Goal: Check status: Check status

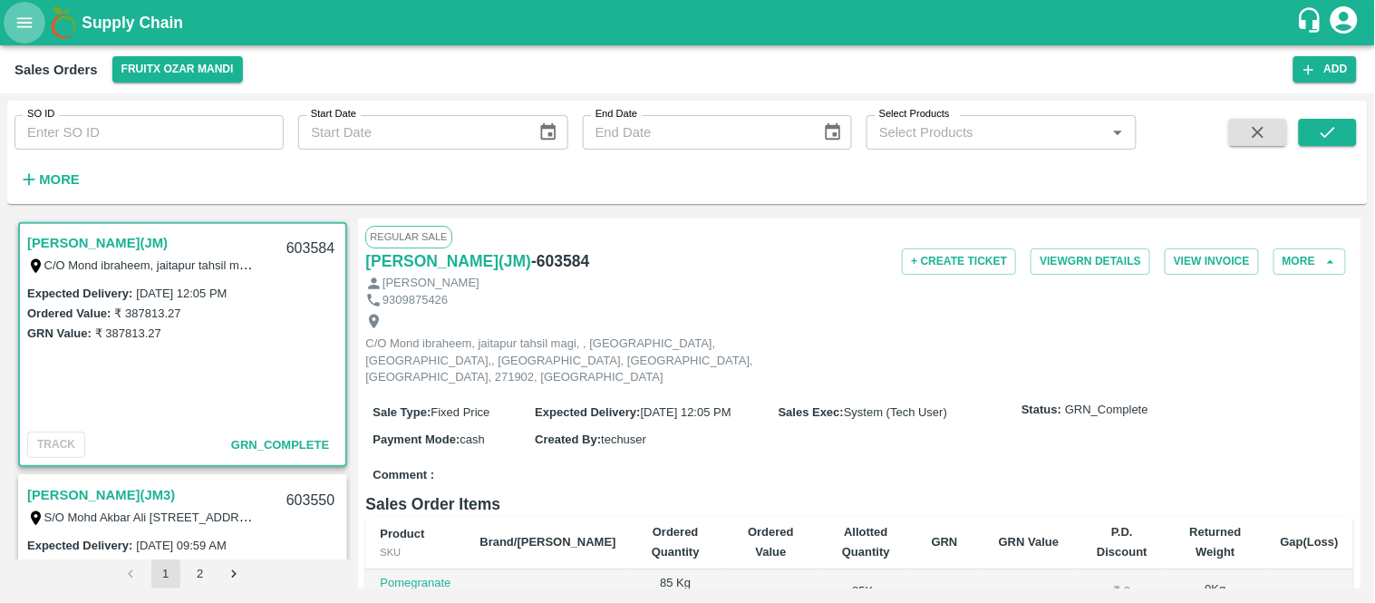
click at [23, 30] on icon "open drawer" at bounding box center [25, 23] width 20 height 20
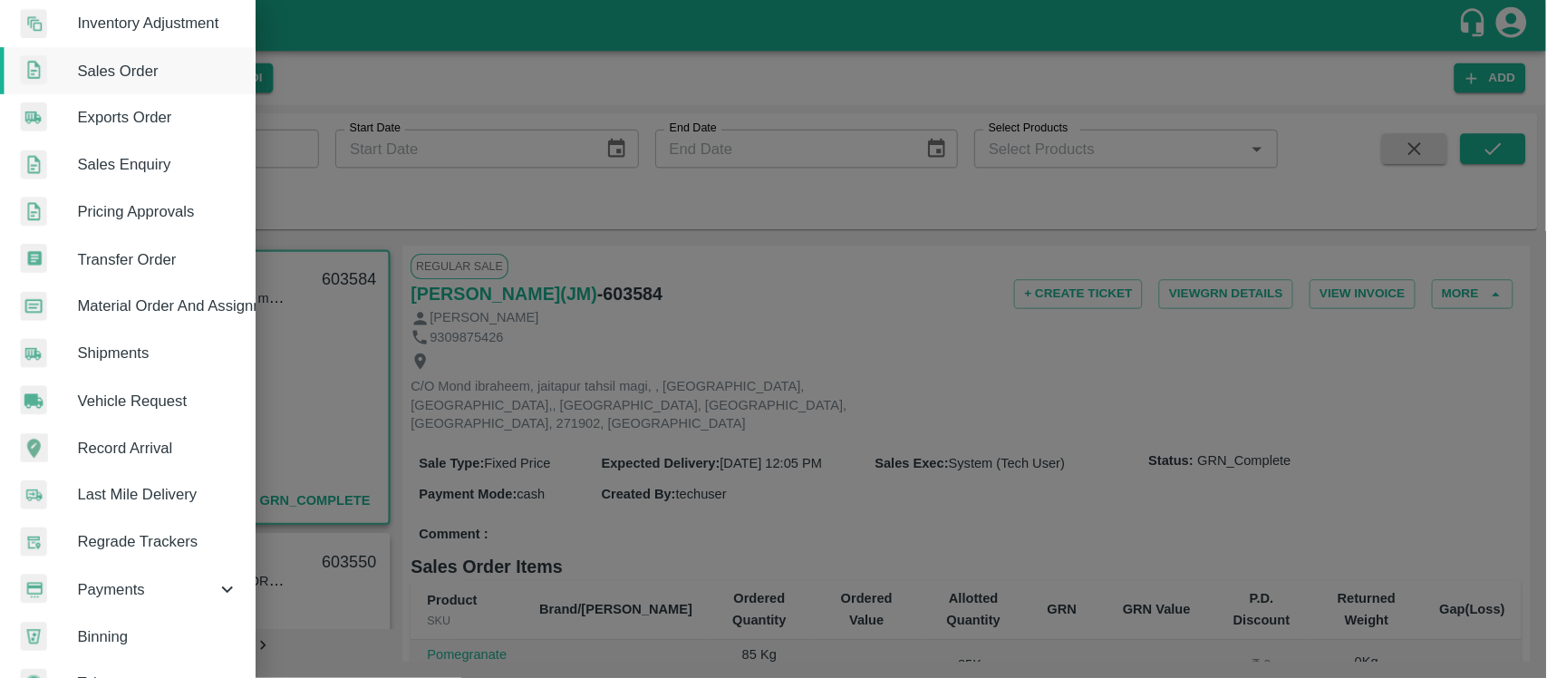
scroll to position [391, 0]
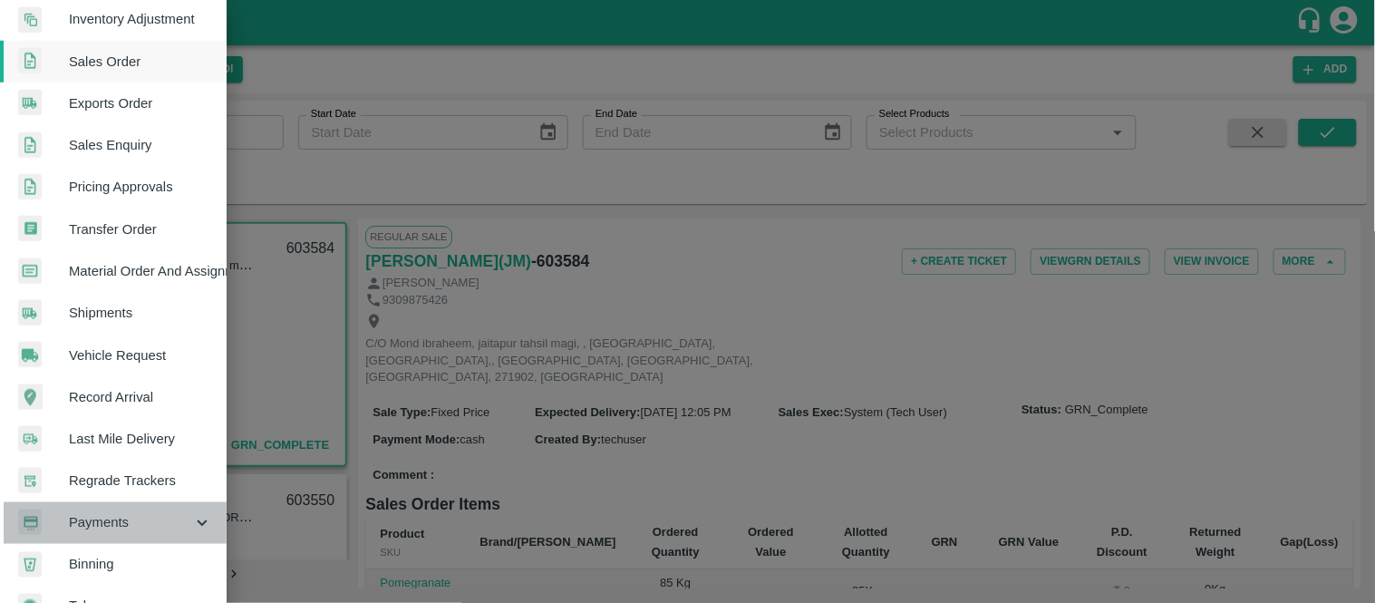
click at [115, 518] on span "Payments" at bounding box center [130, 523] width 123 height 20
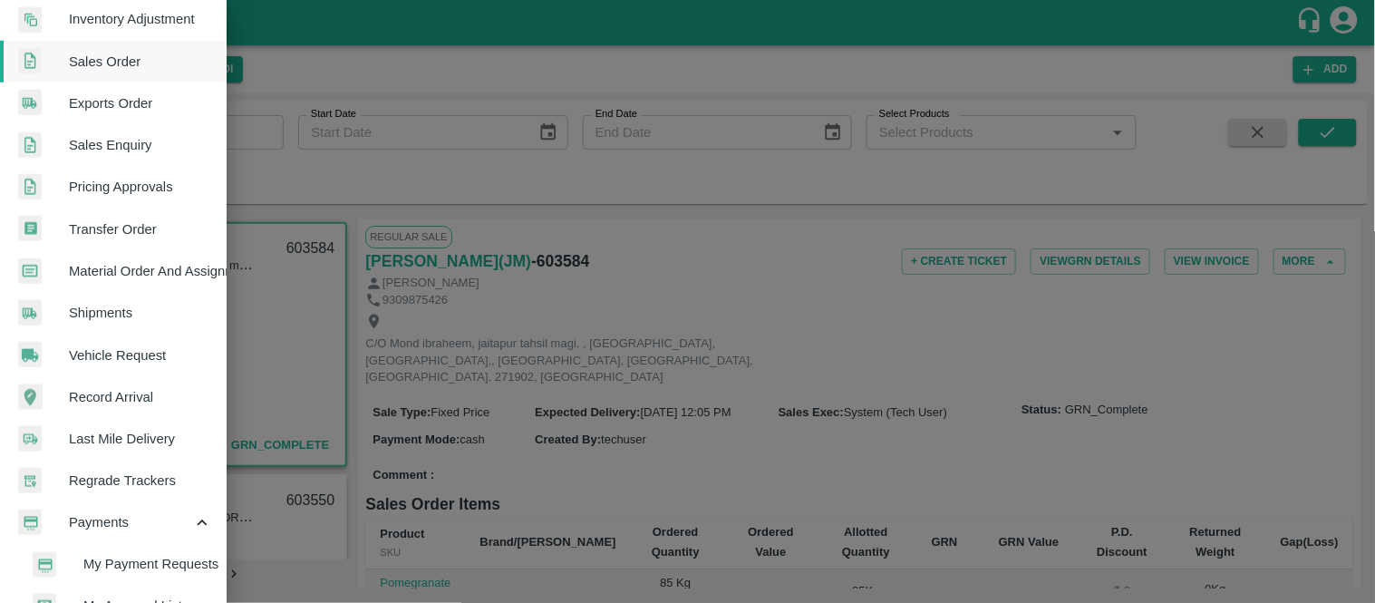
click at [129, 558] on span "My Payment Requests" at bounding box center [147, 565] width 129 height 20
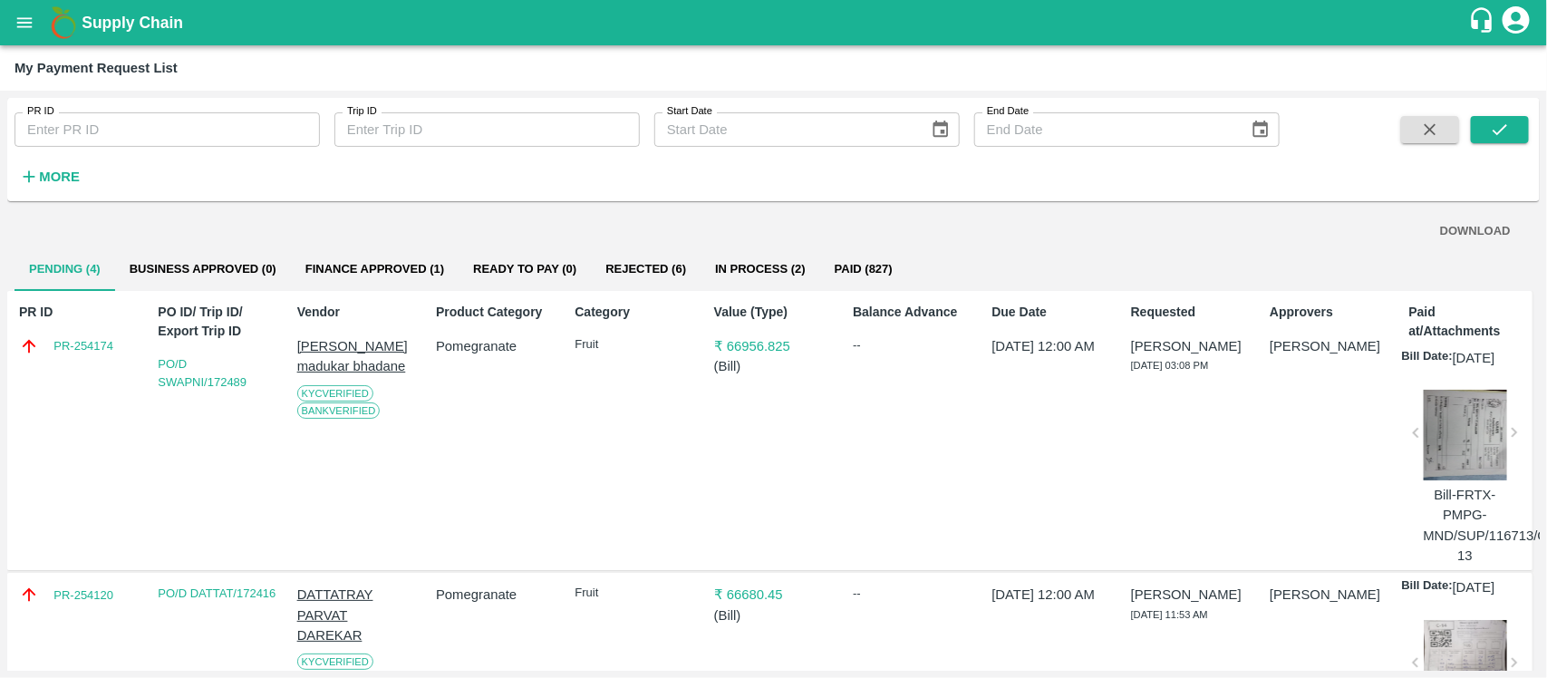
click at [113, 131] on input "PR ID" at bounding box center [168, 129] width 306 height 34
paste input "254034"
click at [1374, 123] on button "submit" at bounding box center [1500, 129] width 58 height 27
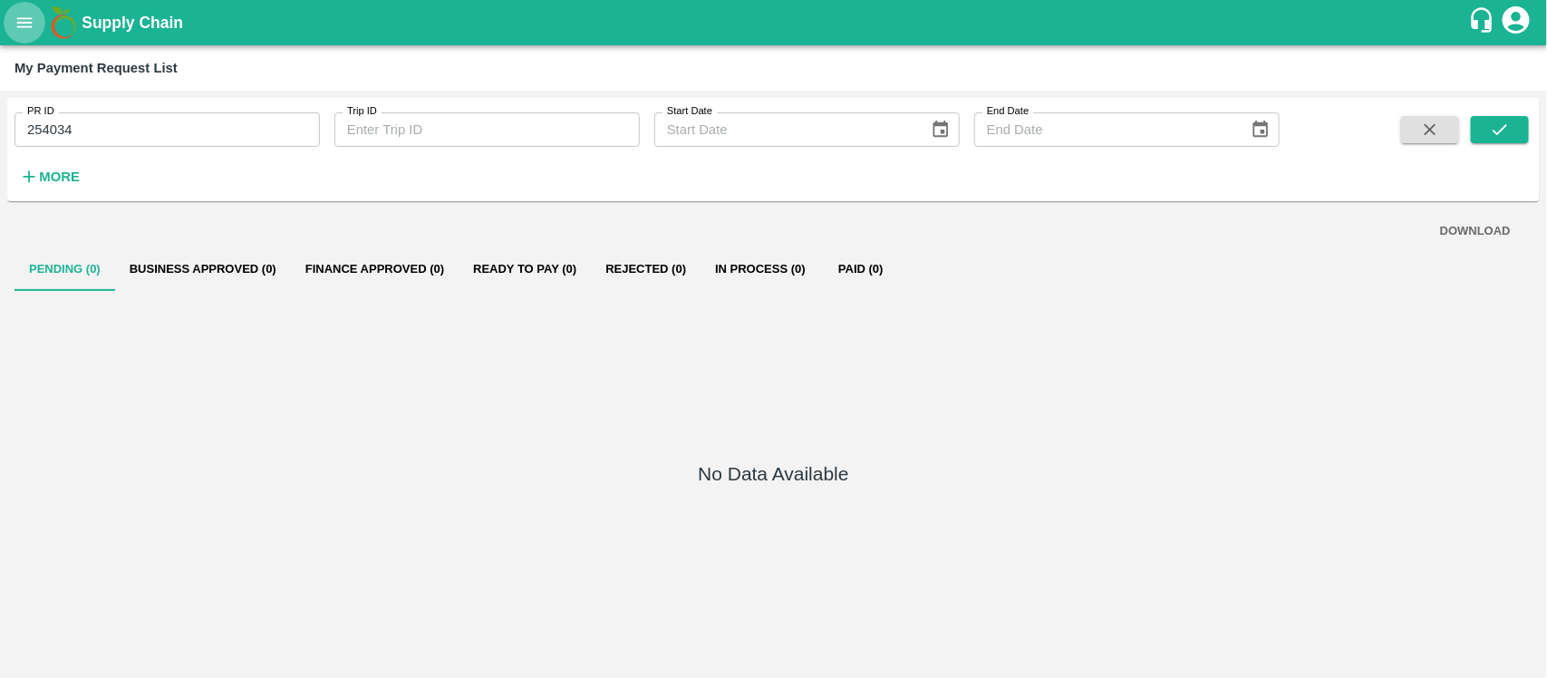
click at [21, 38] on button "open drawer" at bounding box center [25, 23] width 42 height 42
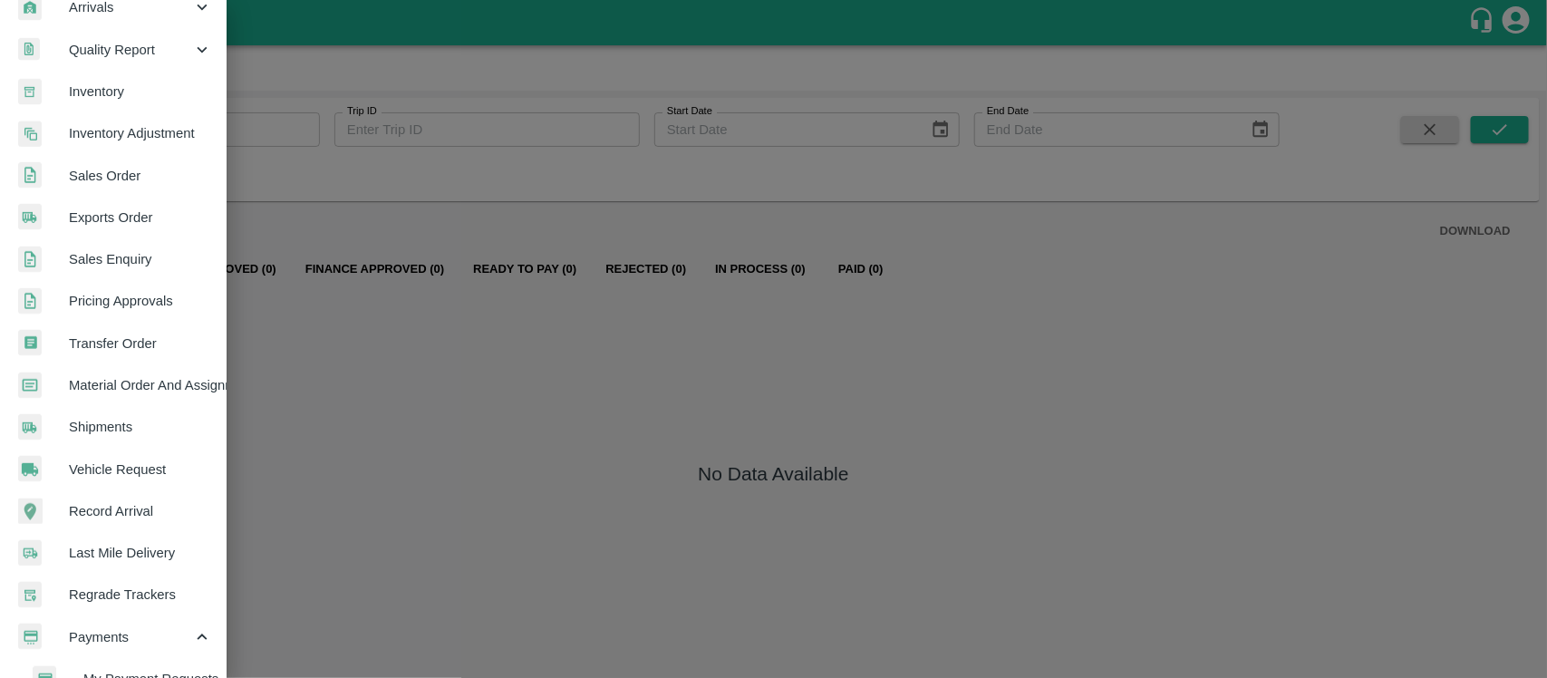
scroll to position [281, 0]
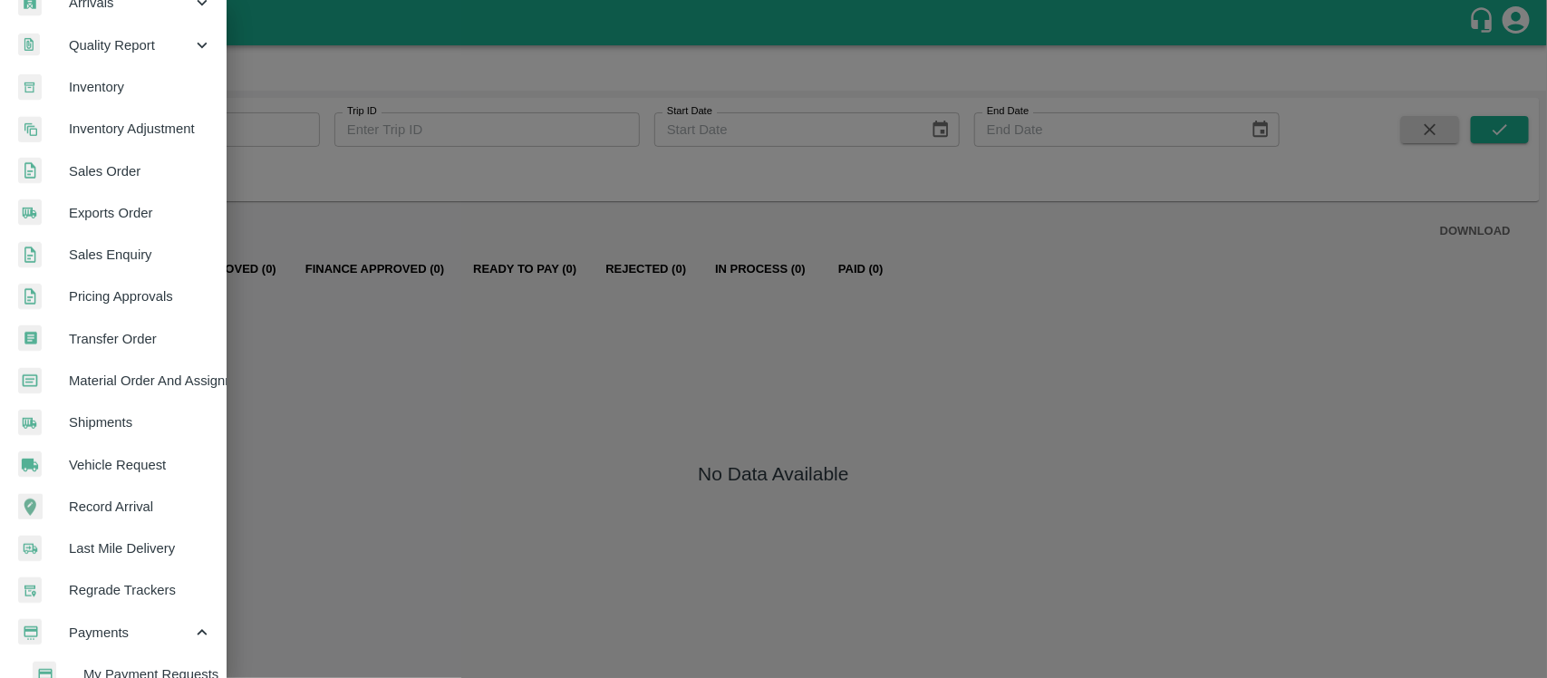
click at [317, 467] on div at bounding box center [773, 339] width 1547 height 678
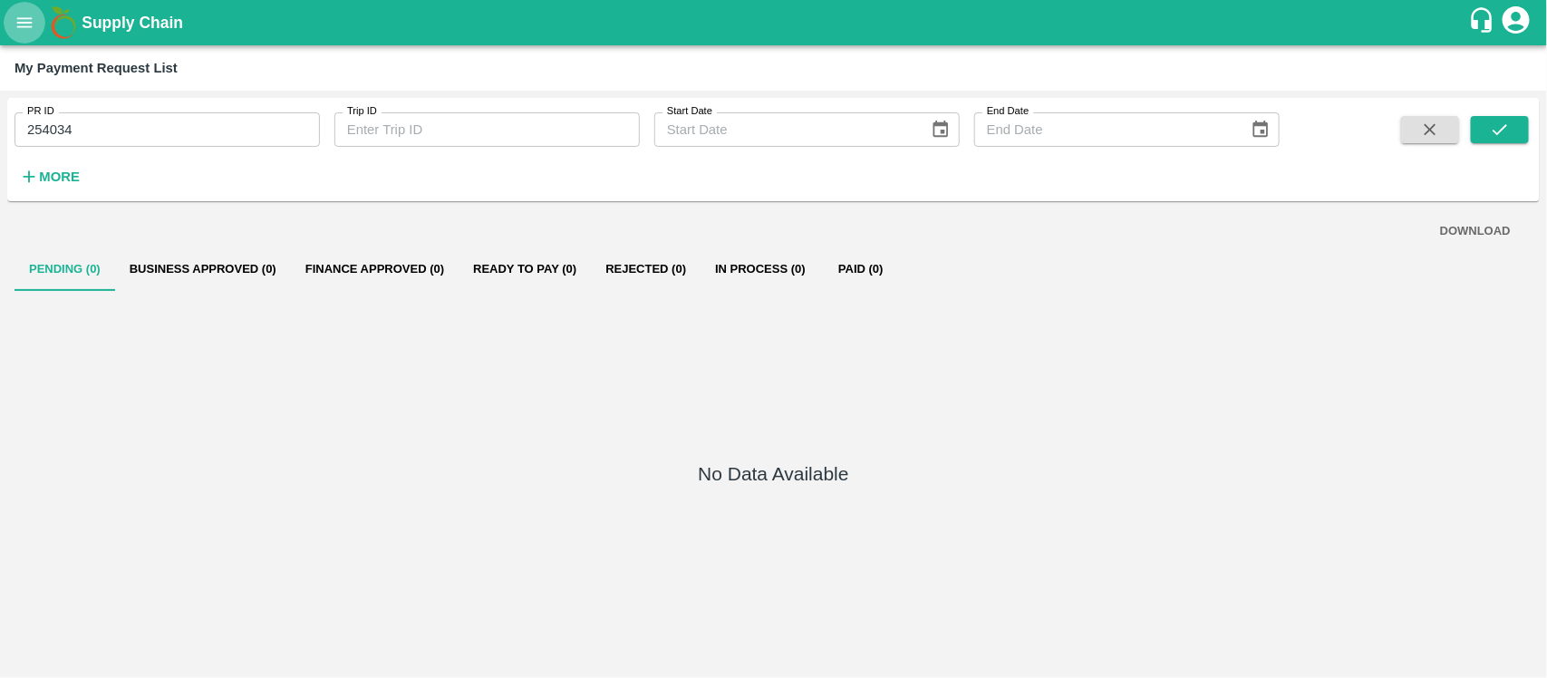
click at [15, 23] on icon "open drawer" at bounding box center [25, 23] width 20 height 20
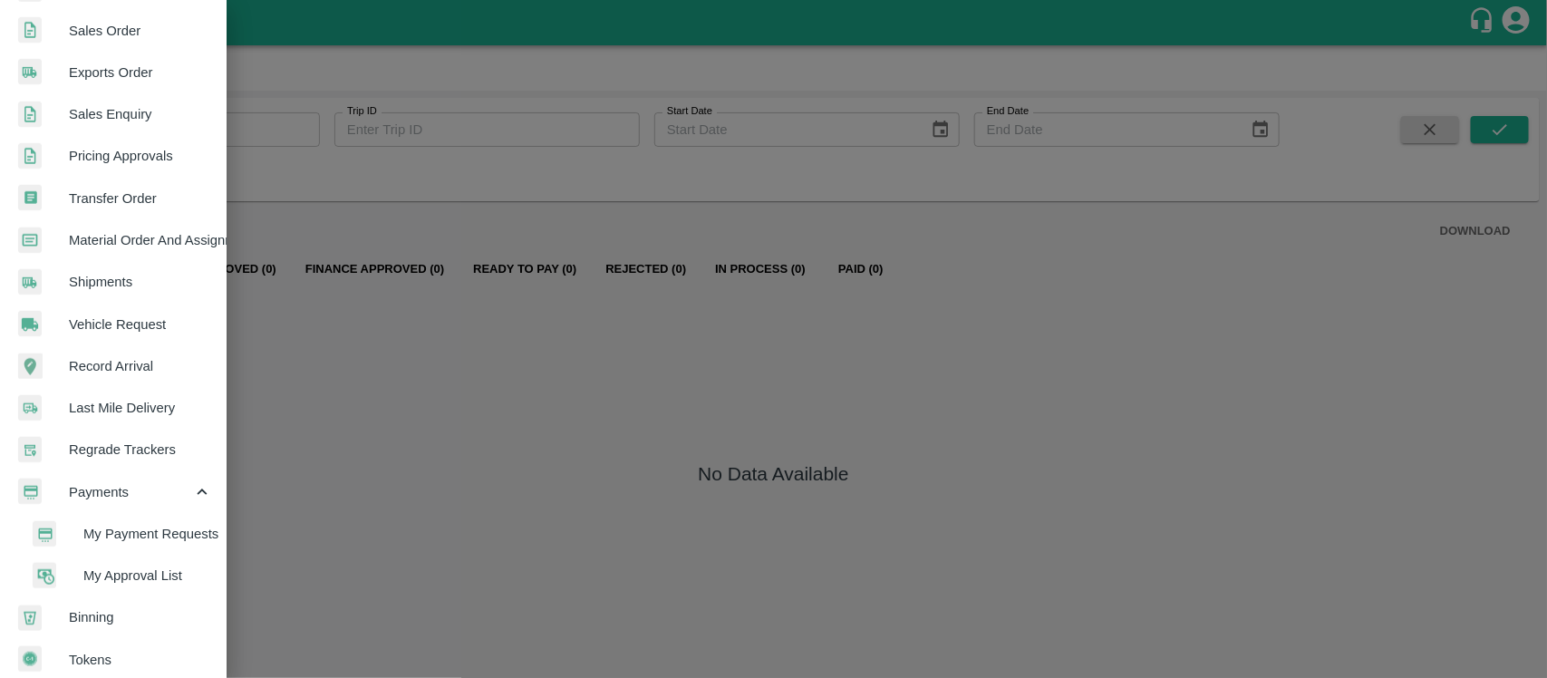
scroll to position [436, 0]
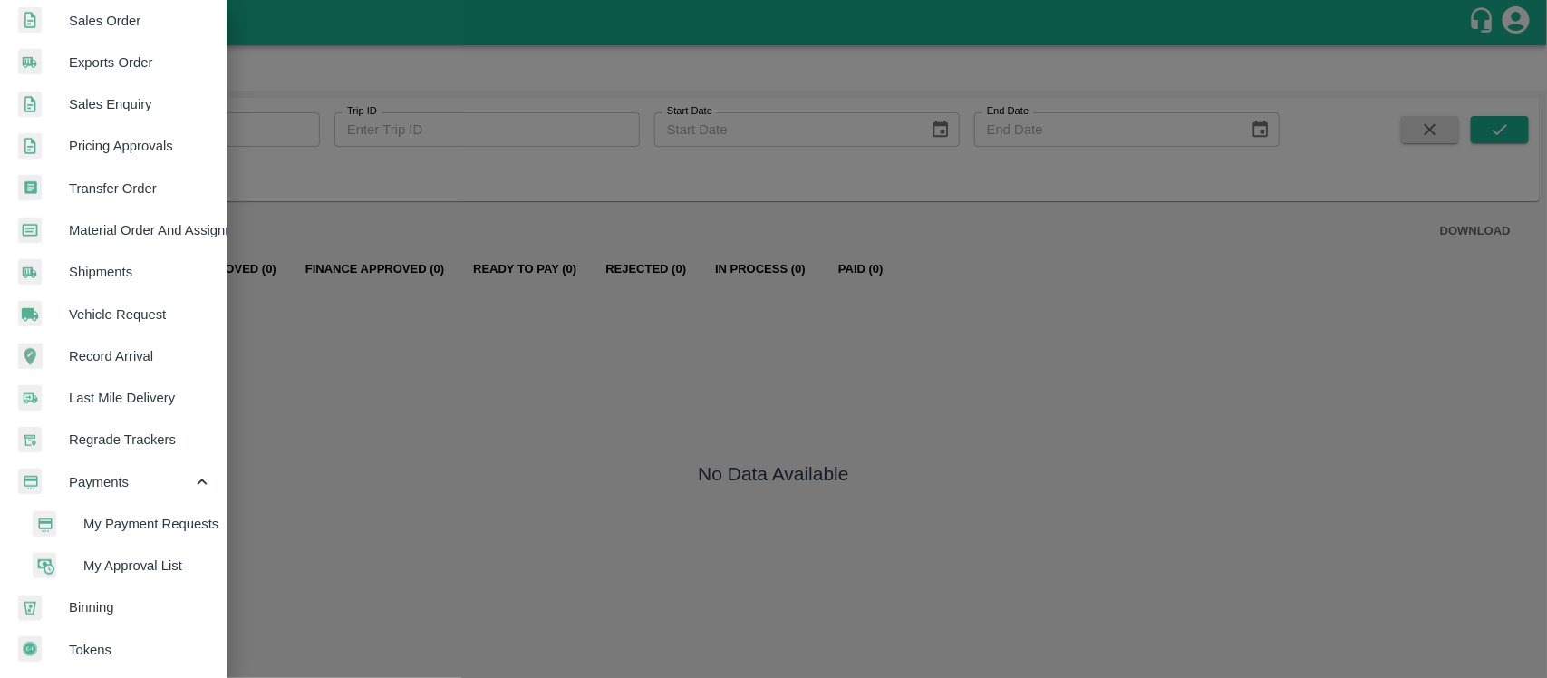
click at [345, 422] on div at bounding box center [773, 339] width 1547 height 678
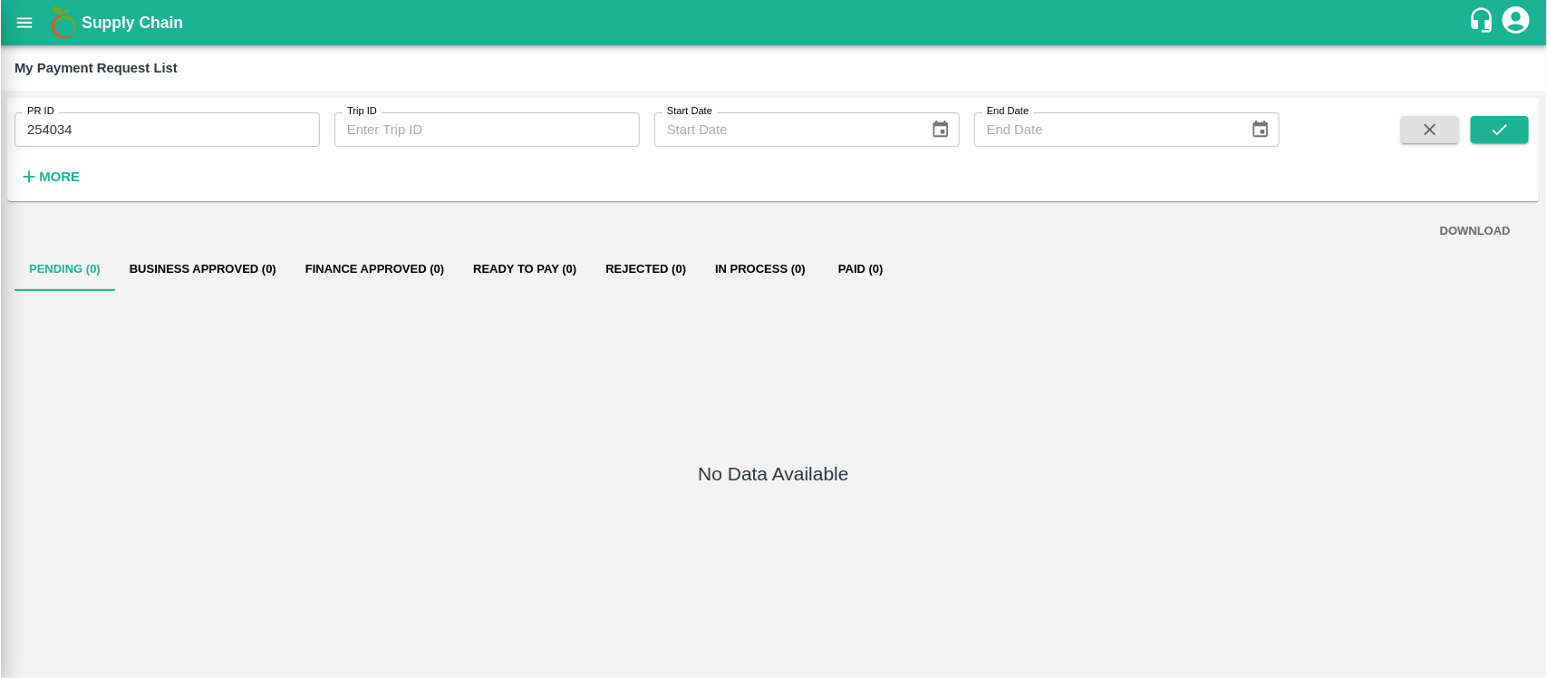
scroll to position [429, 0]
click at [51, 182] on strong "More" at bounding box center [59, 177] width 41 height 15
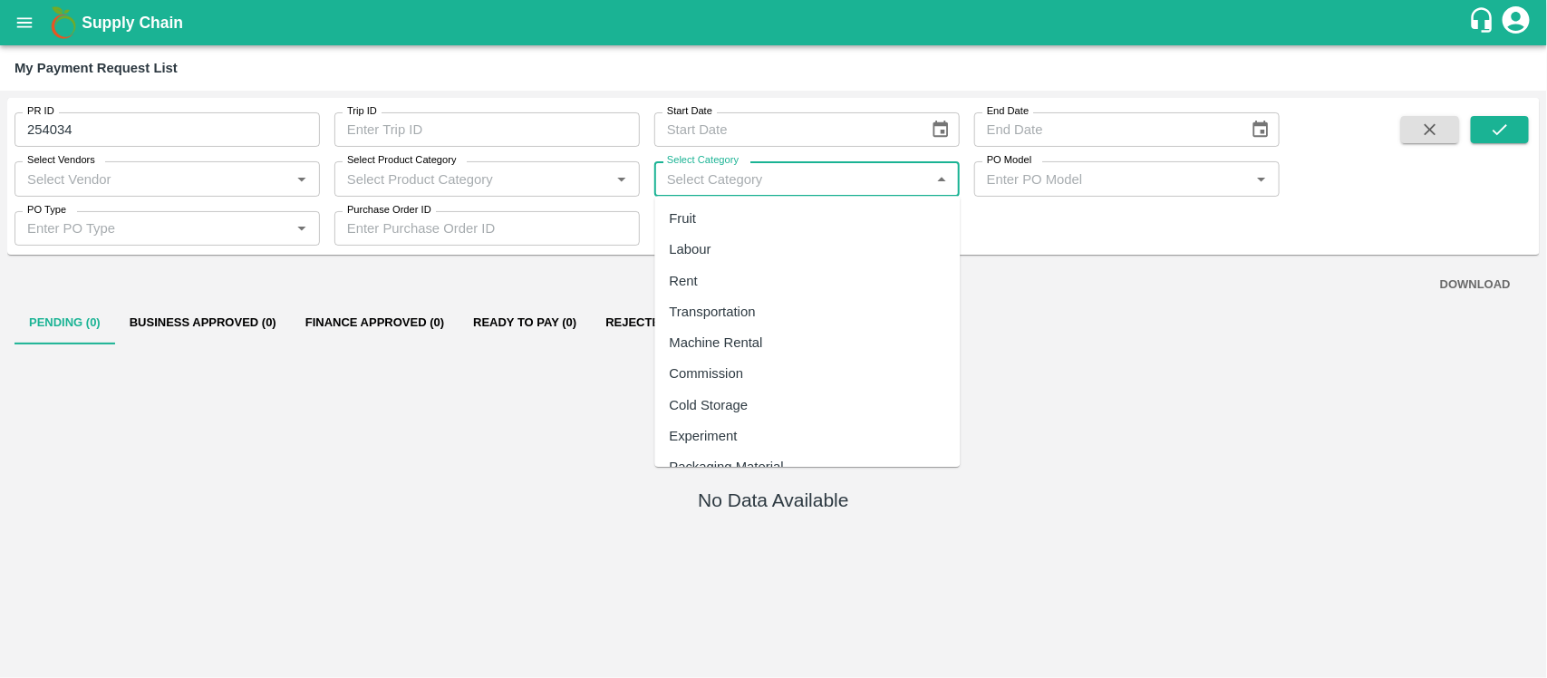
click at [810, 189] on input "Select Category" at bounding box center [792, 179] width 265 height 24
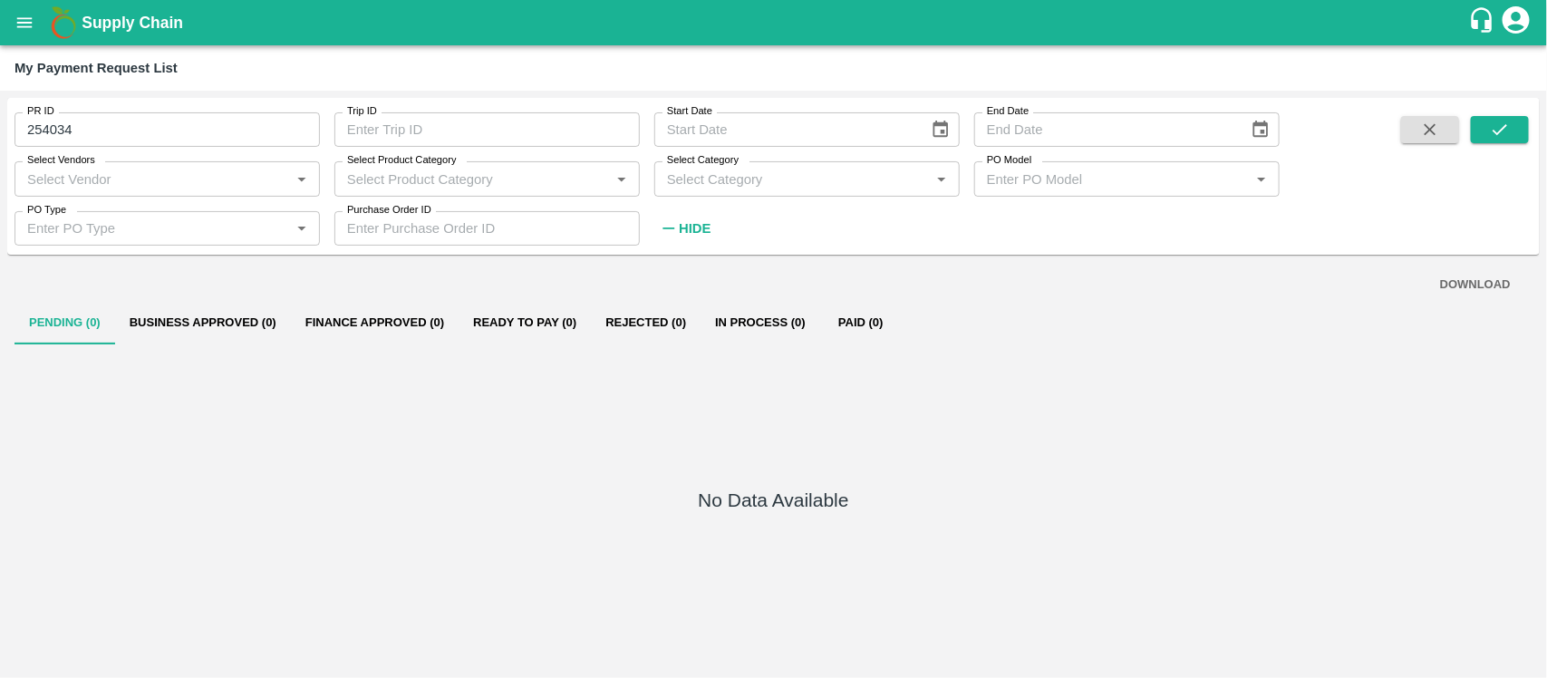
click at [463, 449] on div "No Data Available" at bounding box center [774, 503] width 1518 height 319
click at [88, 142] on input "254034" at bounding box center [168, 129] width 306 height 34
type input "254034"
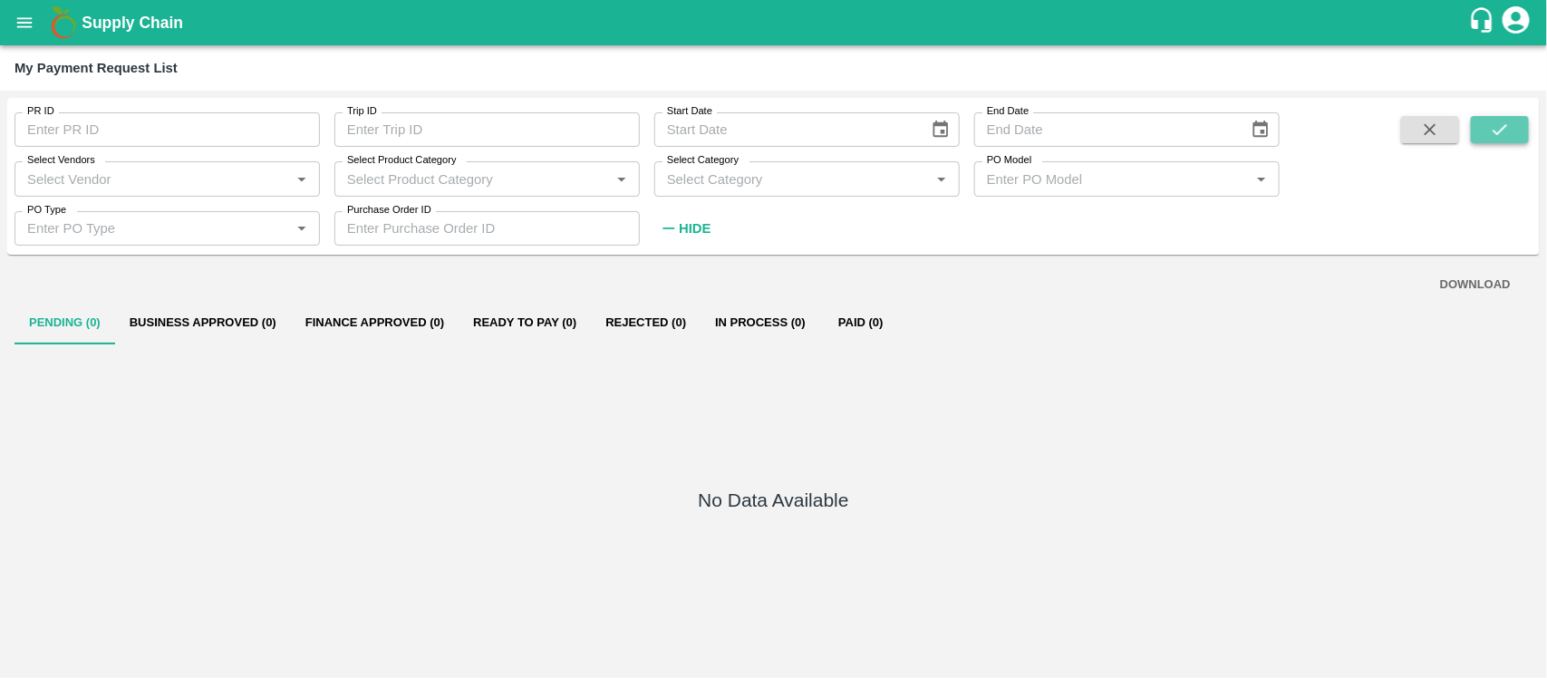
click at [1374, 130] on icon "submit" at bounding box center [1500, 129] width 15 height 11
click at [25, 25] on icon "open drawer" at bounding box center [24, 22] width 15 height 10
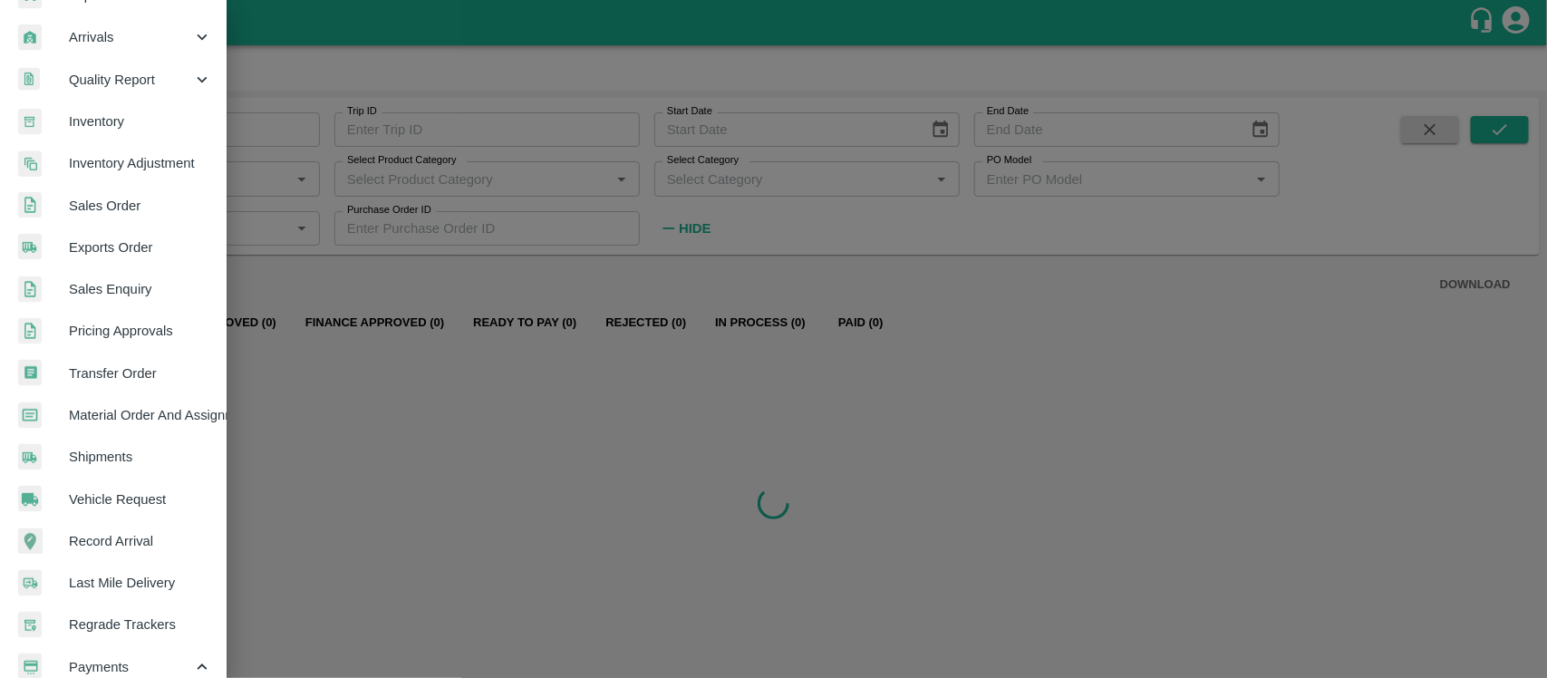
scroll to position [251, 0]
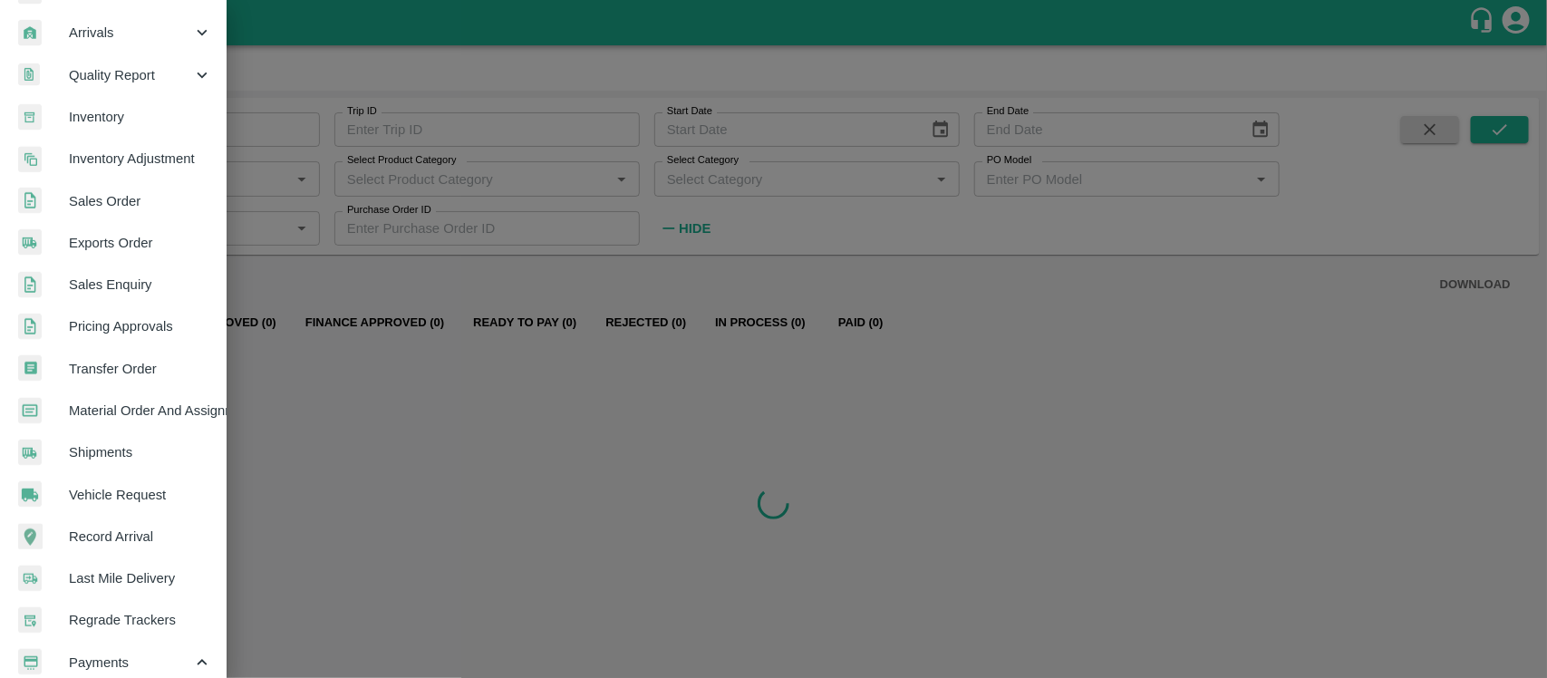
click at [660, 420] on div at bounding box center [773, 339] width 1547 height 678
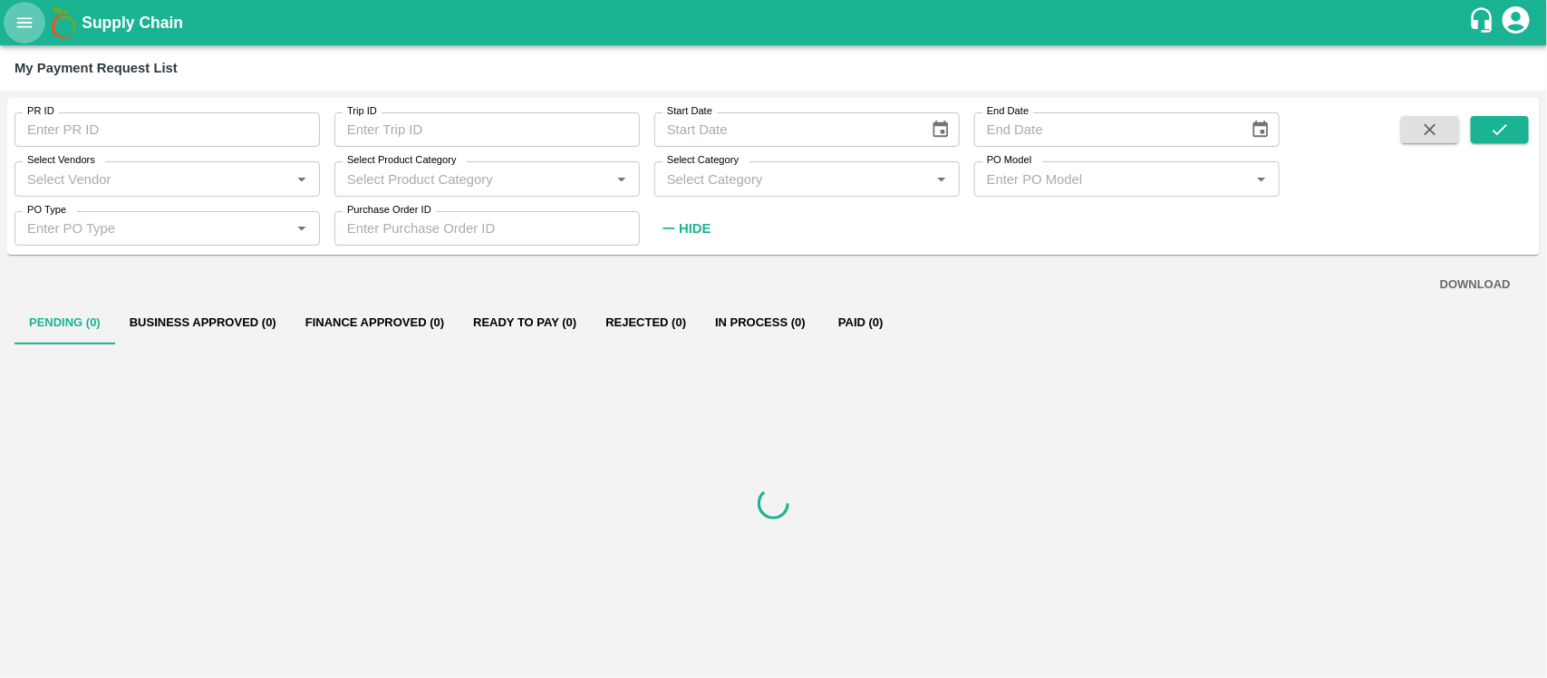
click at [28, 27] on icon "open drawer" at bounding box center [24, 22] width 15 height 10
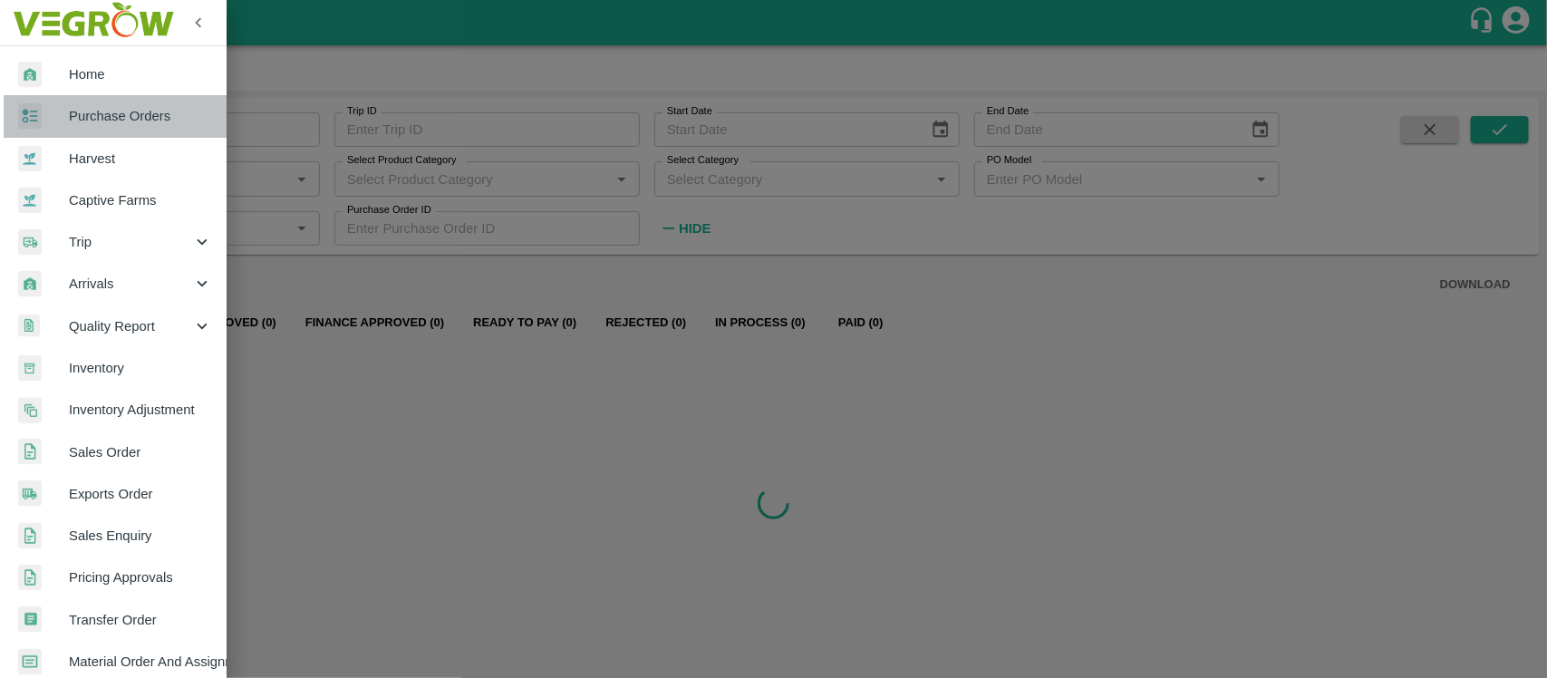
click at [118, 118] on span "Purchase Orders" at bounding box center [140, 116] width 143 height 20
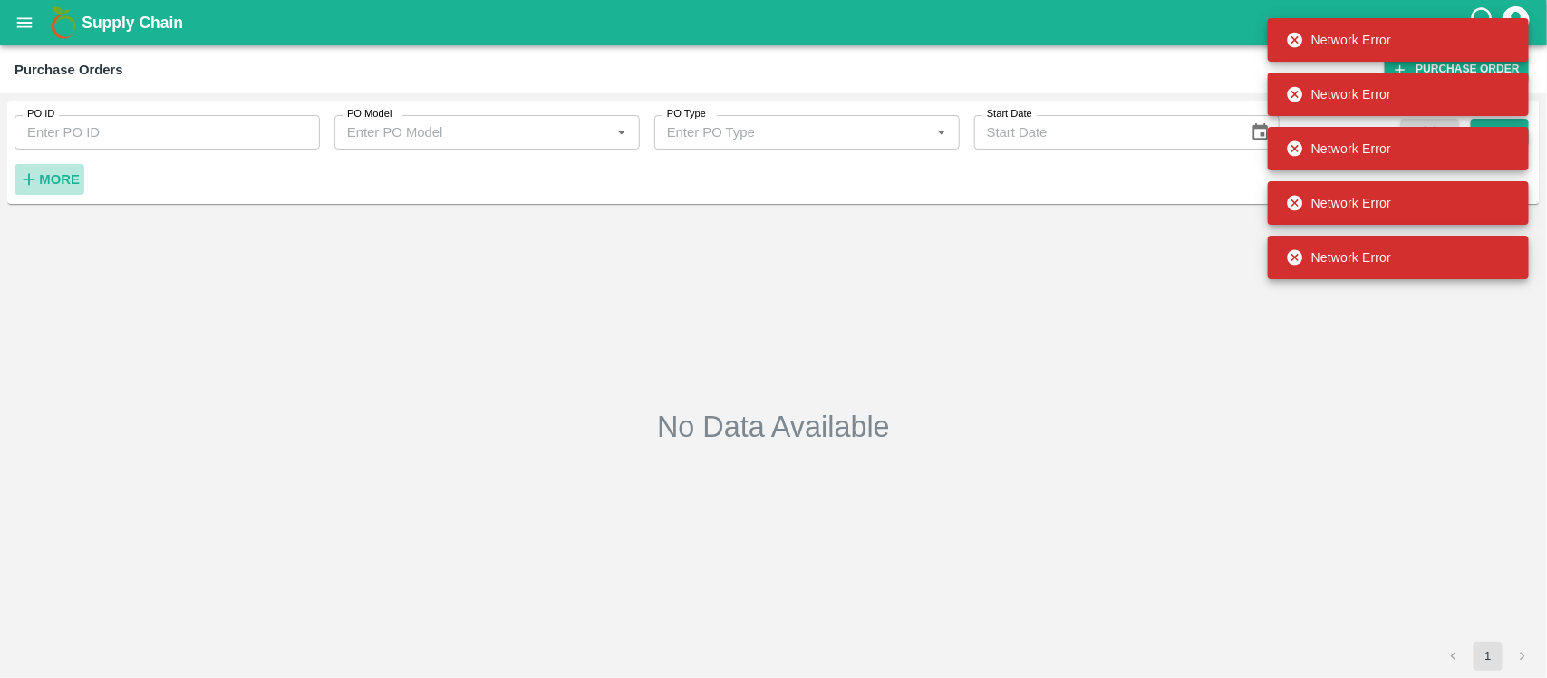
click at [60, 177] on strong "More" at bounding box center [59, 179] width 41 height 15
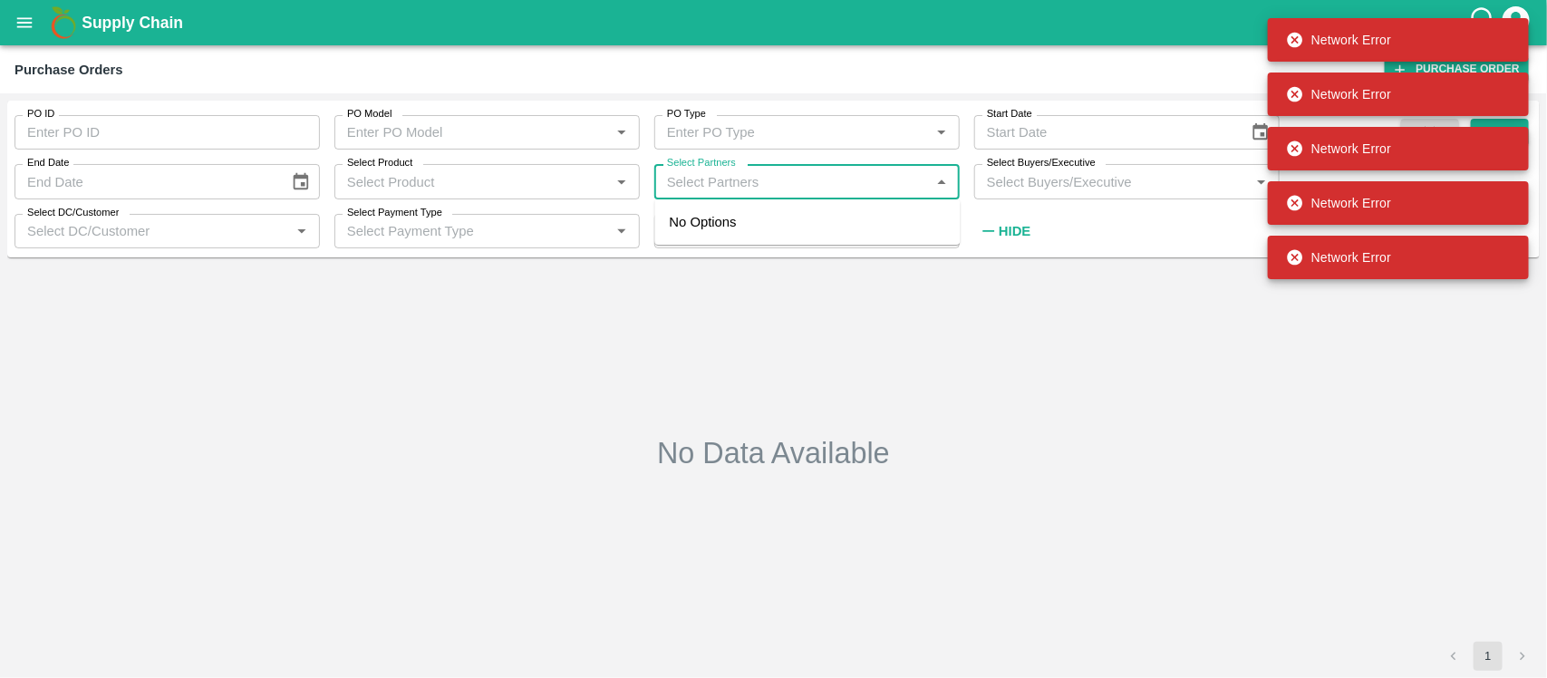
click at [685, 177] on input "Select Partners" at bounding box center [792, 182] width 265 height 24
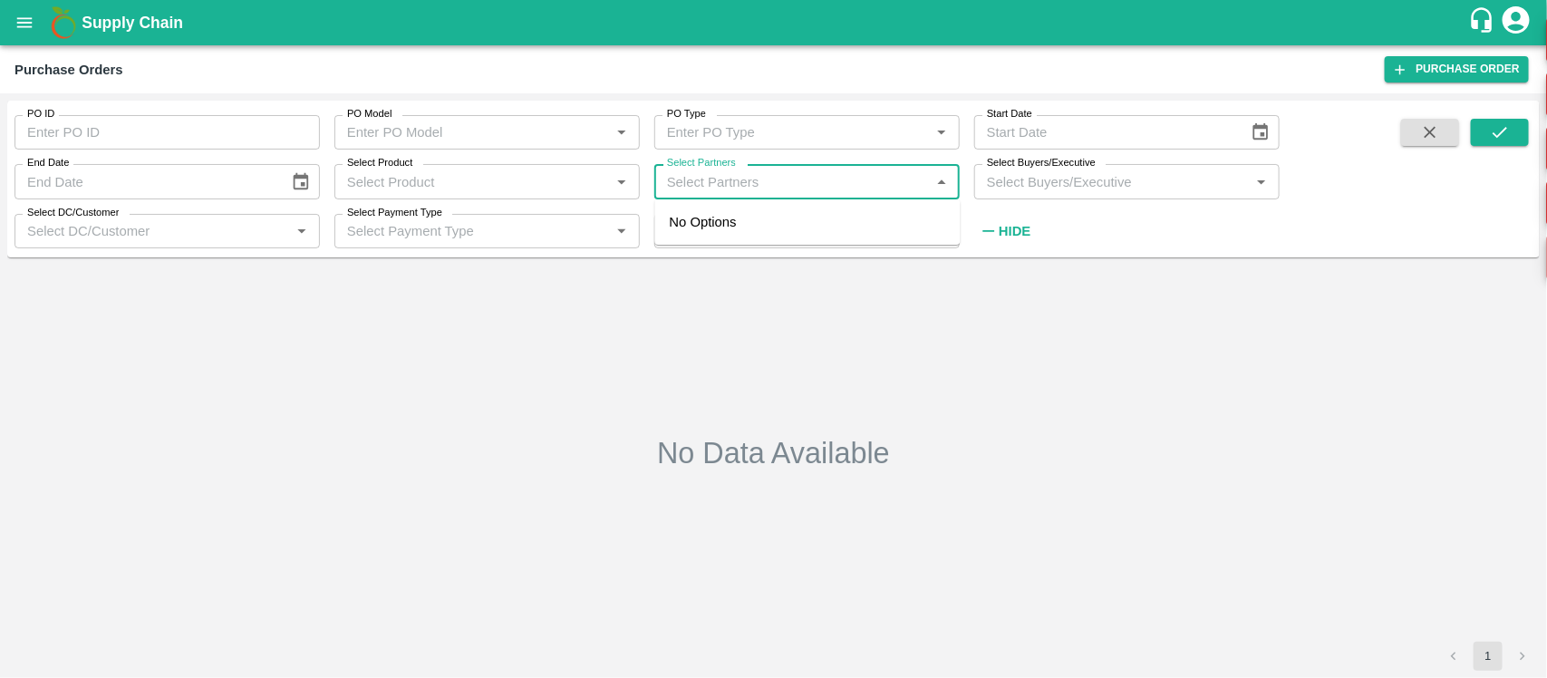
click at [685, 177] on input "Select Partners" at bounding box center [792, 182] width 265 height 24
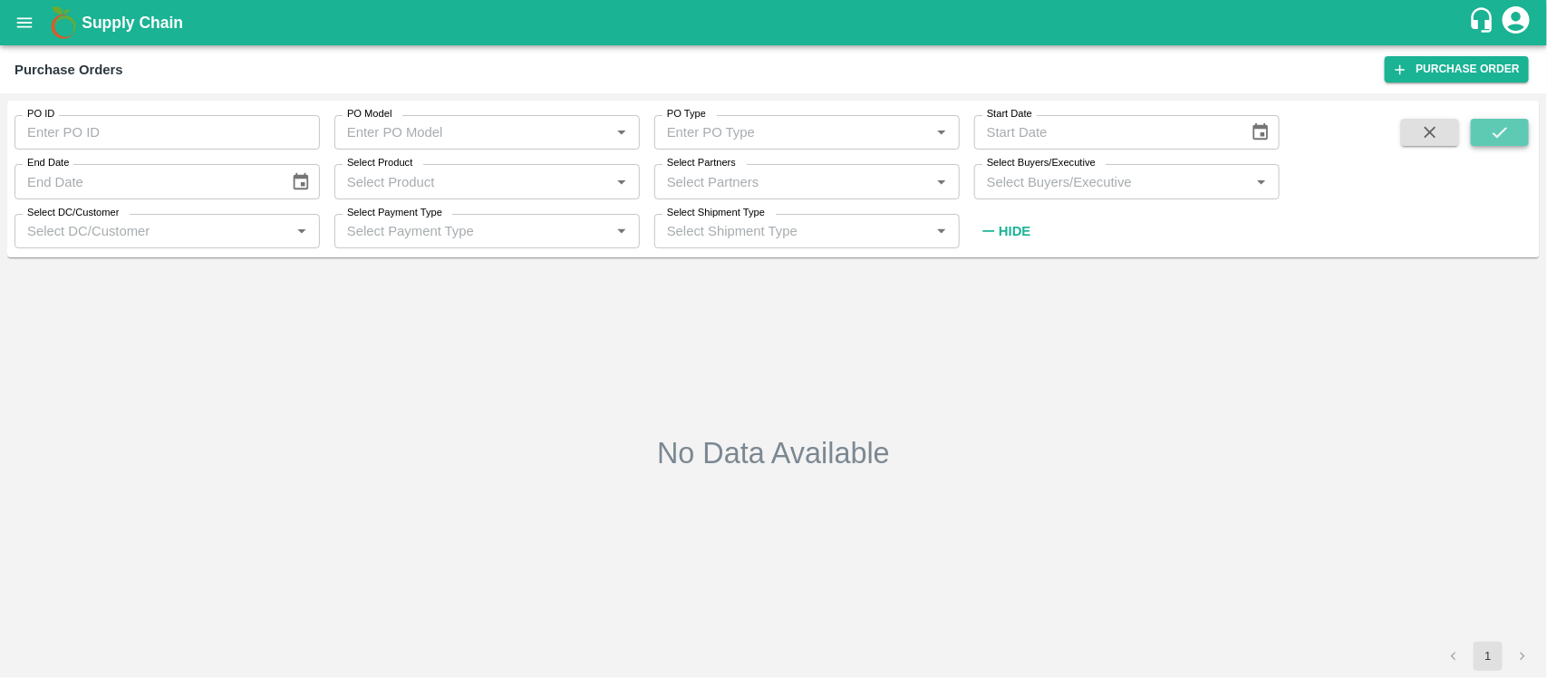
click at [1374, 138] on icon "submit" at bounding box center [1500, 132] width 20 height 20
click at [1374, 131] on icon "submit" at bounding box center [1500, 132] width 20 height 20
click at [1374, 132] on icon "submit" at bounding box center [1500, 132] width 20 height 20
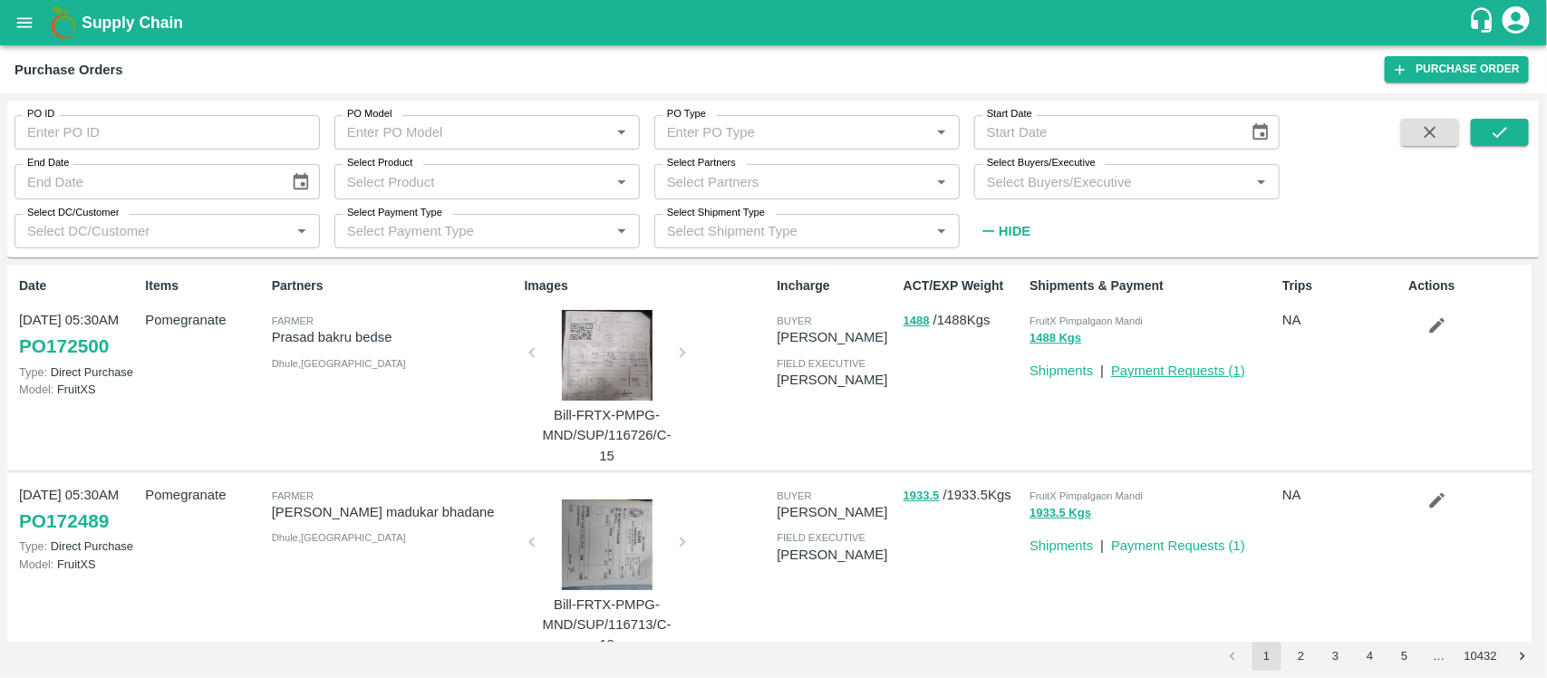
click at [1197, 369] on link "Payment Requests ( 1 )" at bounding box center [1178, 371] width 134 height 15
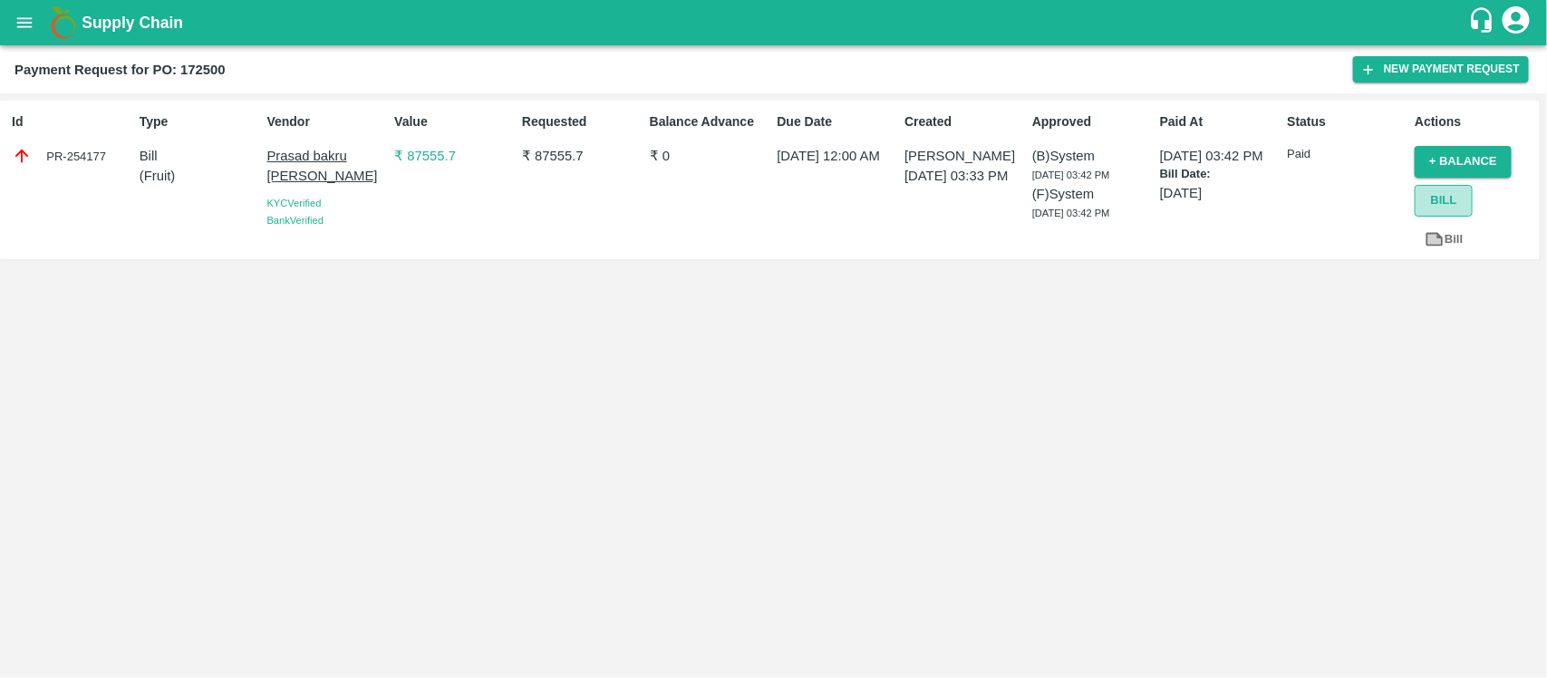
click at [1432, 197] on button "Bill" at bounding box center [1444, 201] width 58 height 32
click at [1449, 241] on link "Bill" at bounding box center [1444, 240] width 58 height 32
